Goal: Task Accomplishment & Management: Complete application form

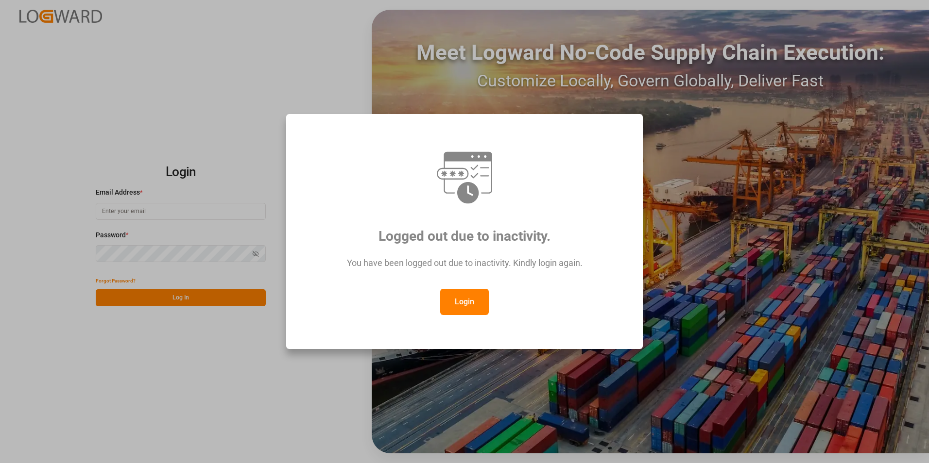
click at [466, 298] on button "Login" at bounding box center [464, 302] width 49 height 26
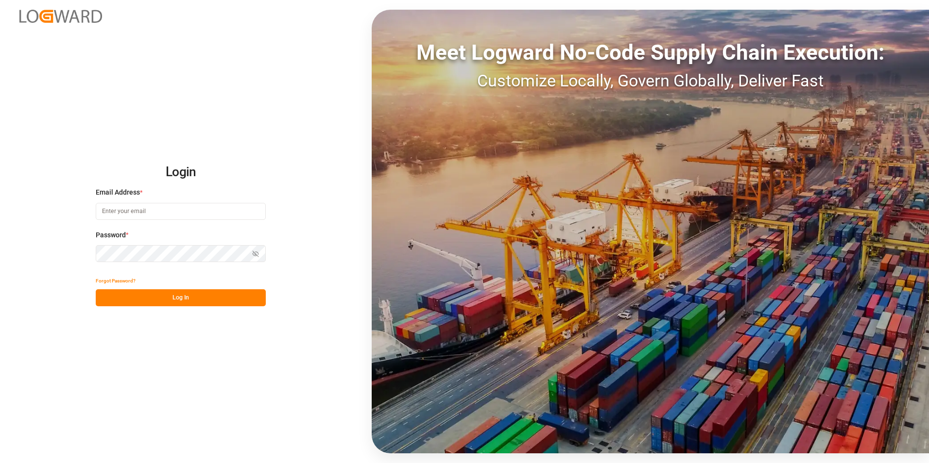
click at [157, 210] on input at bounding box center [181, 211] width 170 height 17
paste input "[EMAIL_ADDRESS][PERSON_NAME][DOMAIN_NAME]"
type input "[EMAIL_ADDRESS][PERSON_NAME][DOMAIN_NAME]"
click at [175, 293] on button "Log In" at bounding box center [181, 298] width 170 height 17
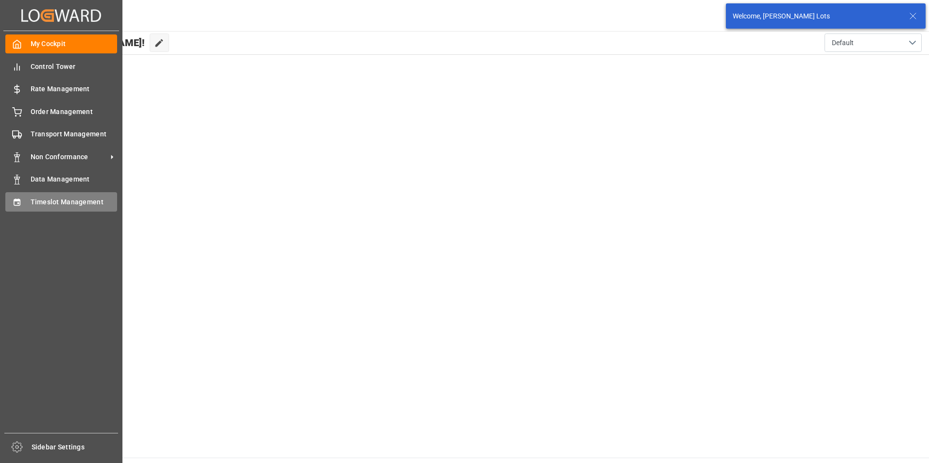
click at [55, 200] on span "Timeslot Management" at bounding box center [74, 202] width 87 height 10
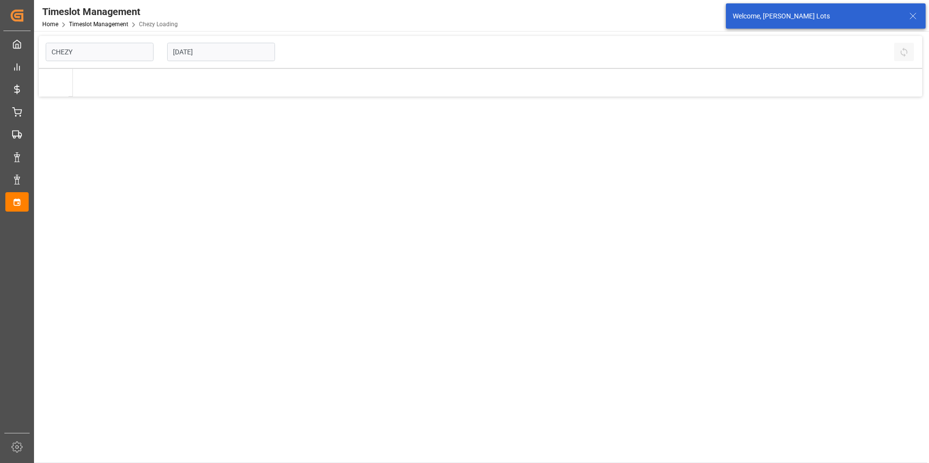
type input "Chezy Loading"
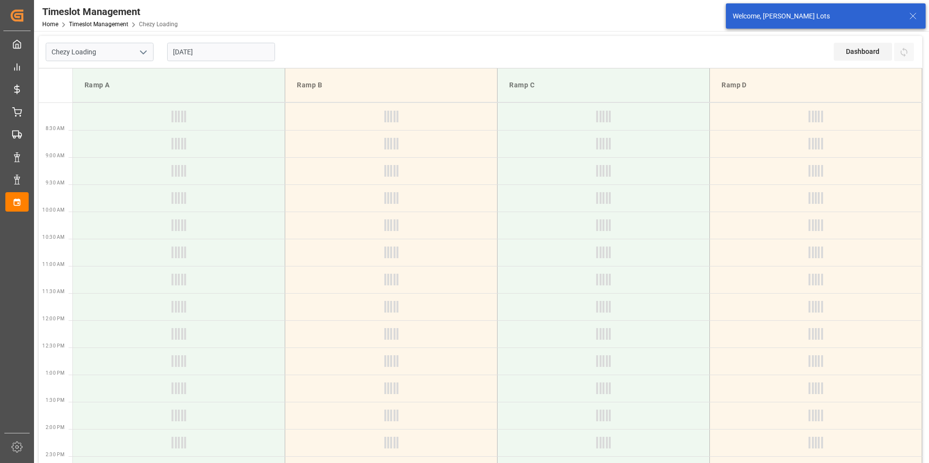
click at [180, 51] on input "[DATE]" at bounding box center [221, 52] width 108 height 18
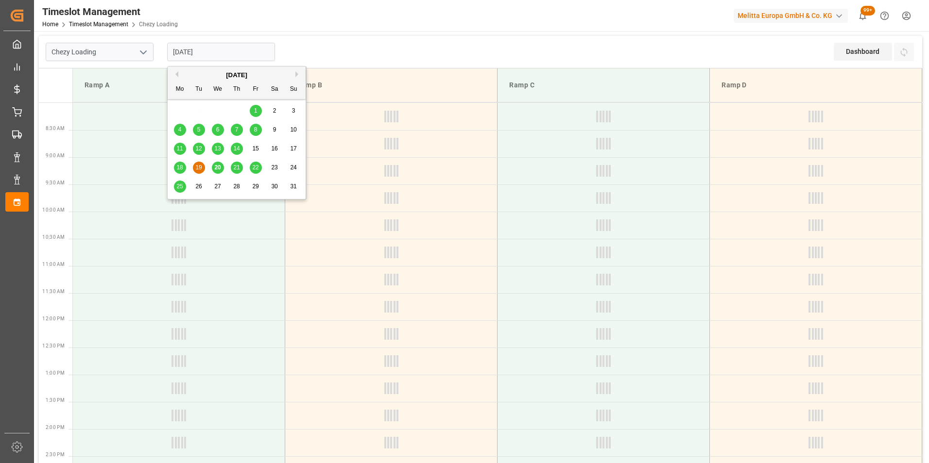
click at [177, 76] on button "Previous Month" at bounding box center [175, 74] width 6 height 6
click at [197, 165] on span "22" at bounding box center [198, 167] width 6 height 7
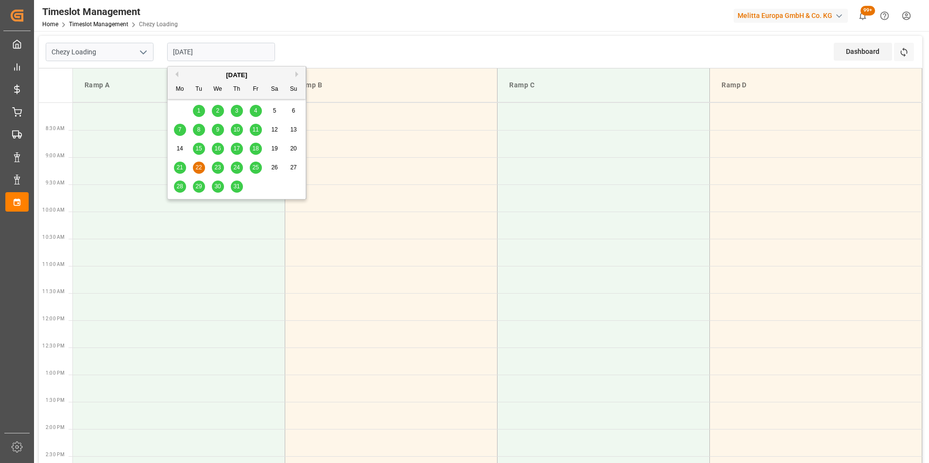
click at [188, 54] on input "[DATE]" at bounding box center [221, 52] width 108 height 18
click at [219, 163] on div "23" at bounding box center [218, 168] width 12 height 12
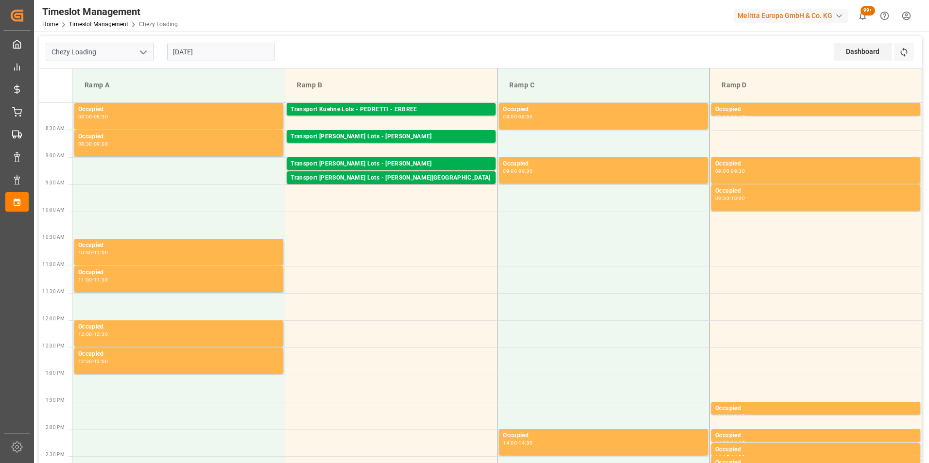
click at [190, 49] on input "[DATE]" at bounding box center [221, 52] width 108 height 18
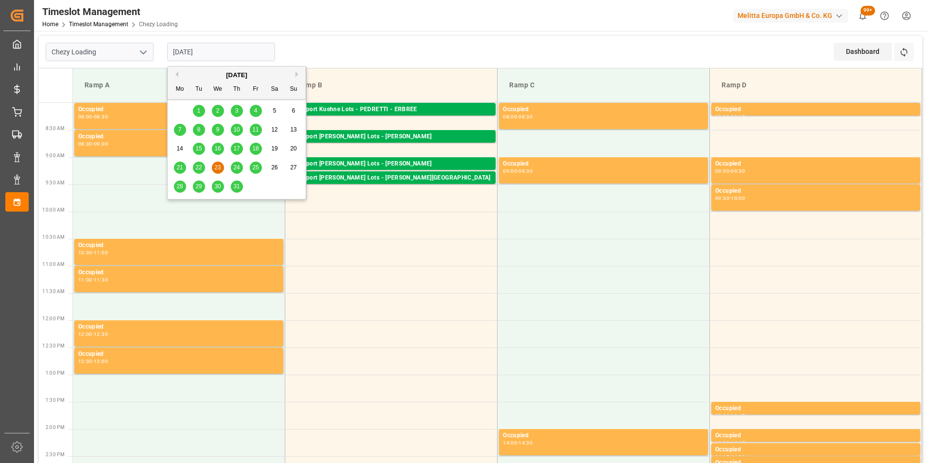
click at [198, 164] on span "22" at bounding box center [198, 167] width 6 height 7
type input "[DATE]"
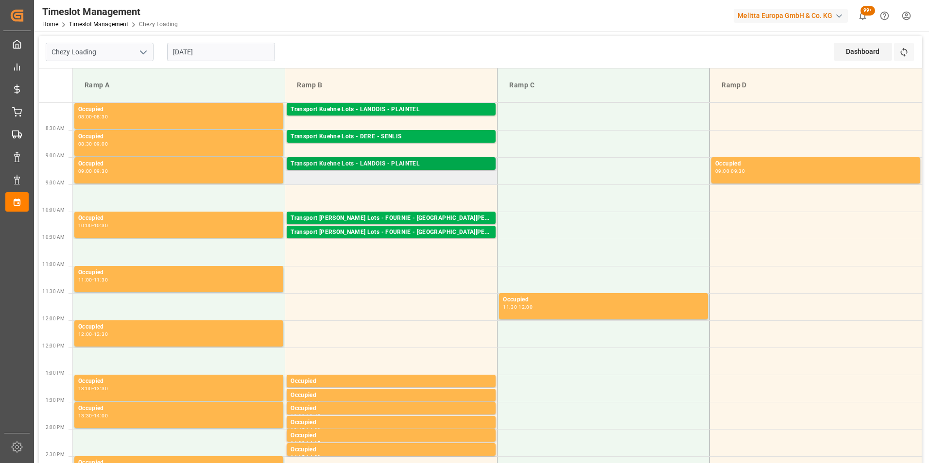
click at [400, 163] on div "Transport Kuehne Lots - LANDOIS - PLAINTEL" at bounding box center [391, 164] width 201 height 10
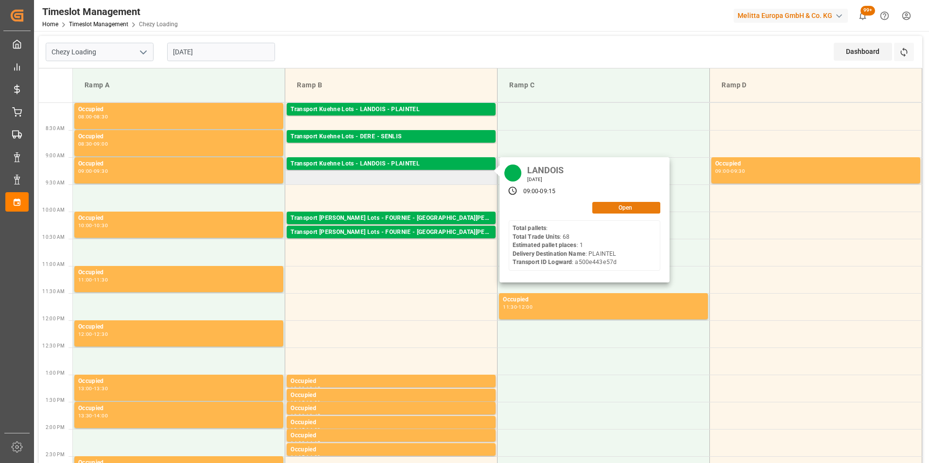
click at [630, 206] on button "Open" at bounding box center [626, 208] width 68 height 12
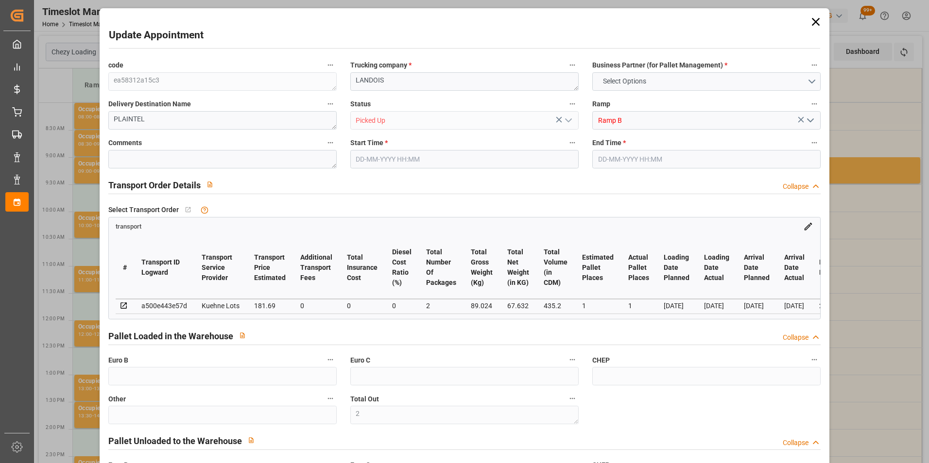
type input "2"
type input "1"
type input "181.69"
type input "0"
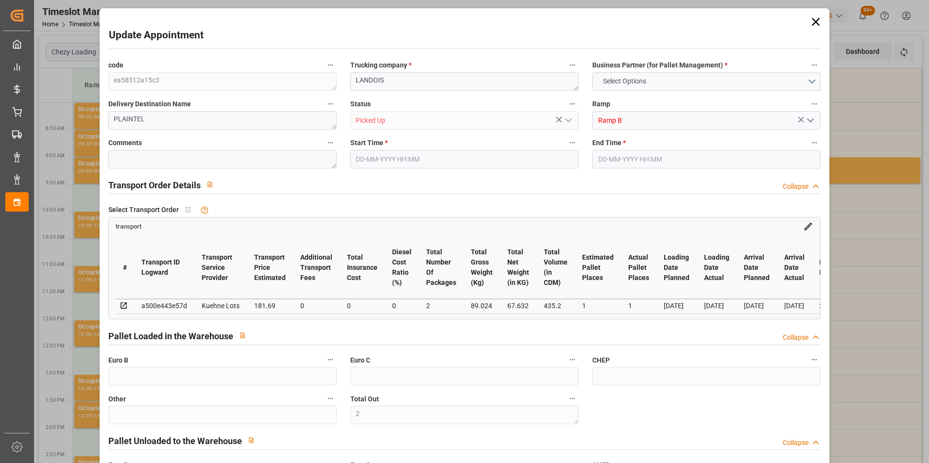
type input "0"
type input "181.69"
type input "0"
type input "2"
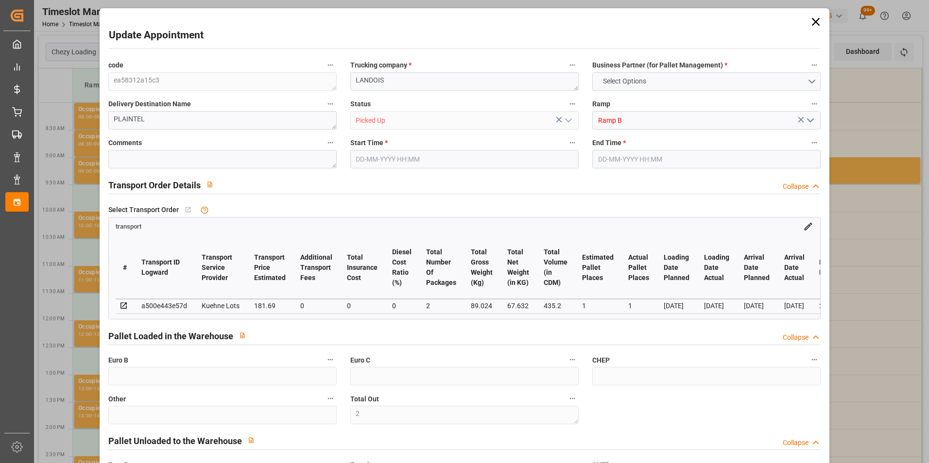
type input "67.632"
type input "135.024"
type input "435.2"
type input "22"
type input "0"
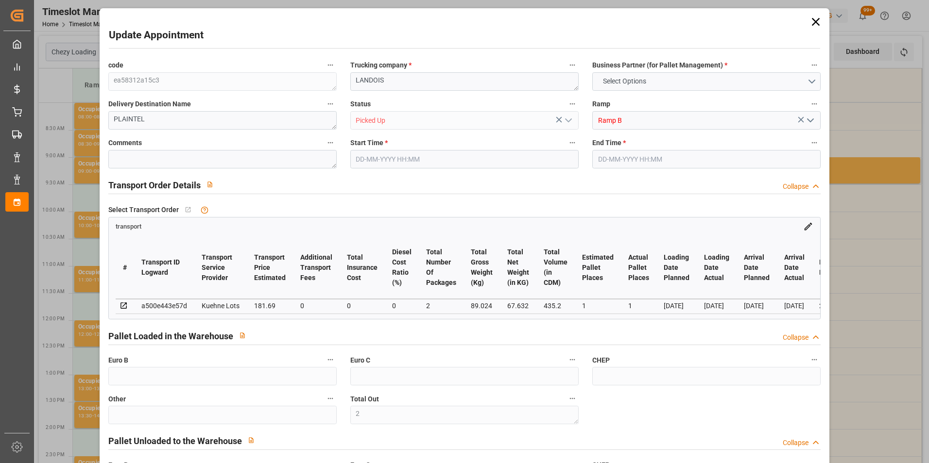
type input "68"
type input "2"
type input "101"
type input "89.024"
type input "0"
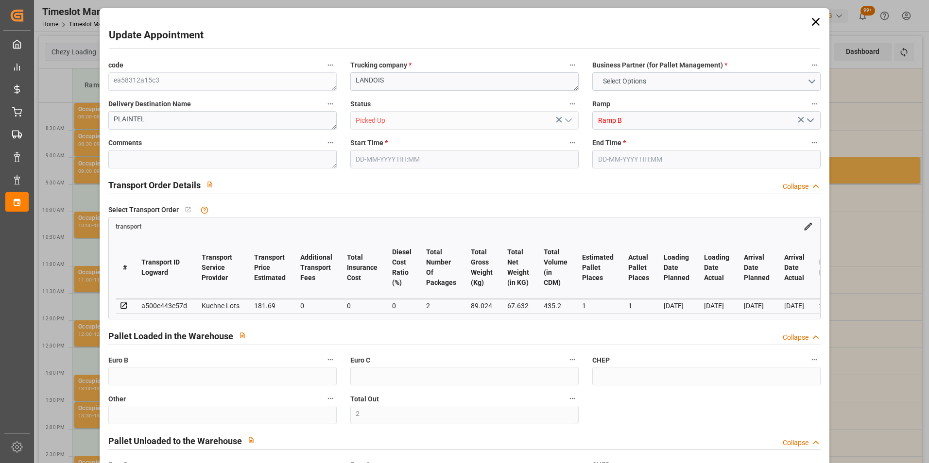
type input "4710.8598"
type input "0"
type input "21"
type input "35"
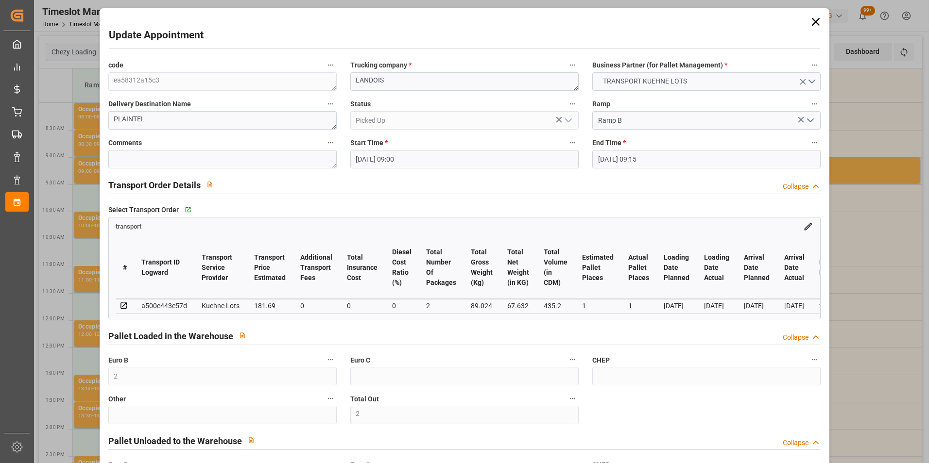
type input "[DATE] 09:00"
type input "[DATE] 09:15"
type input "[DATE] 06:58"
type input "[DATE] 11:30"
type input "[DATE]"
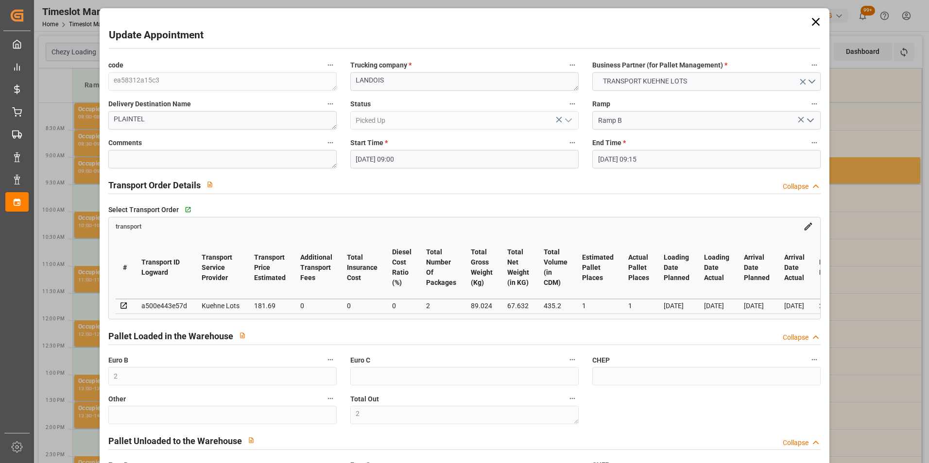
type input "[DATE]"
click at [846, 213] on div "Update Appointment code ea58312a15c3 Trucking company * LANDOIS Business Partne…" at bounding box center [464, 231] width 929 height 463
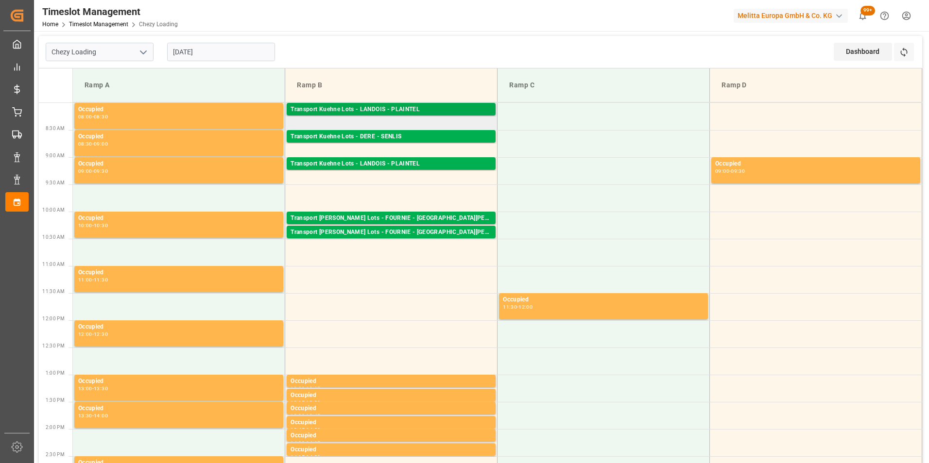
click at [460, 108] on div "Transport Kuehne Lots - LANDOIS - PLAINTEL" at bounding box center [391, 110] width 201 height 10
